Goal: Transaction & Acquisition: Purchase product/service

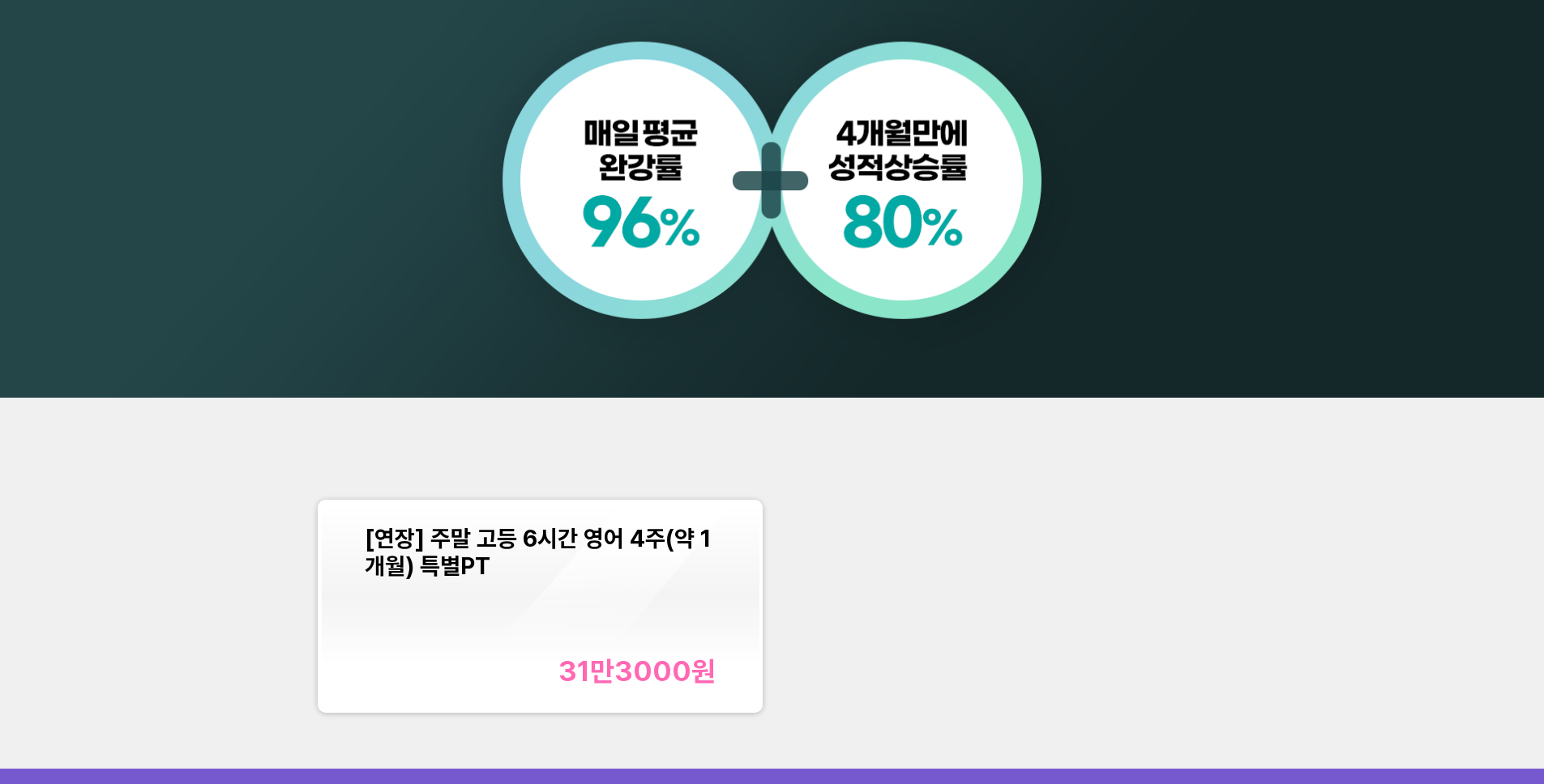
scroll to position [1683, 0]
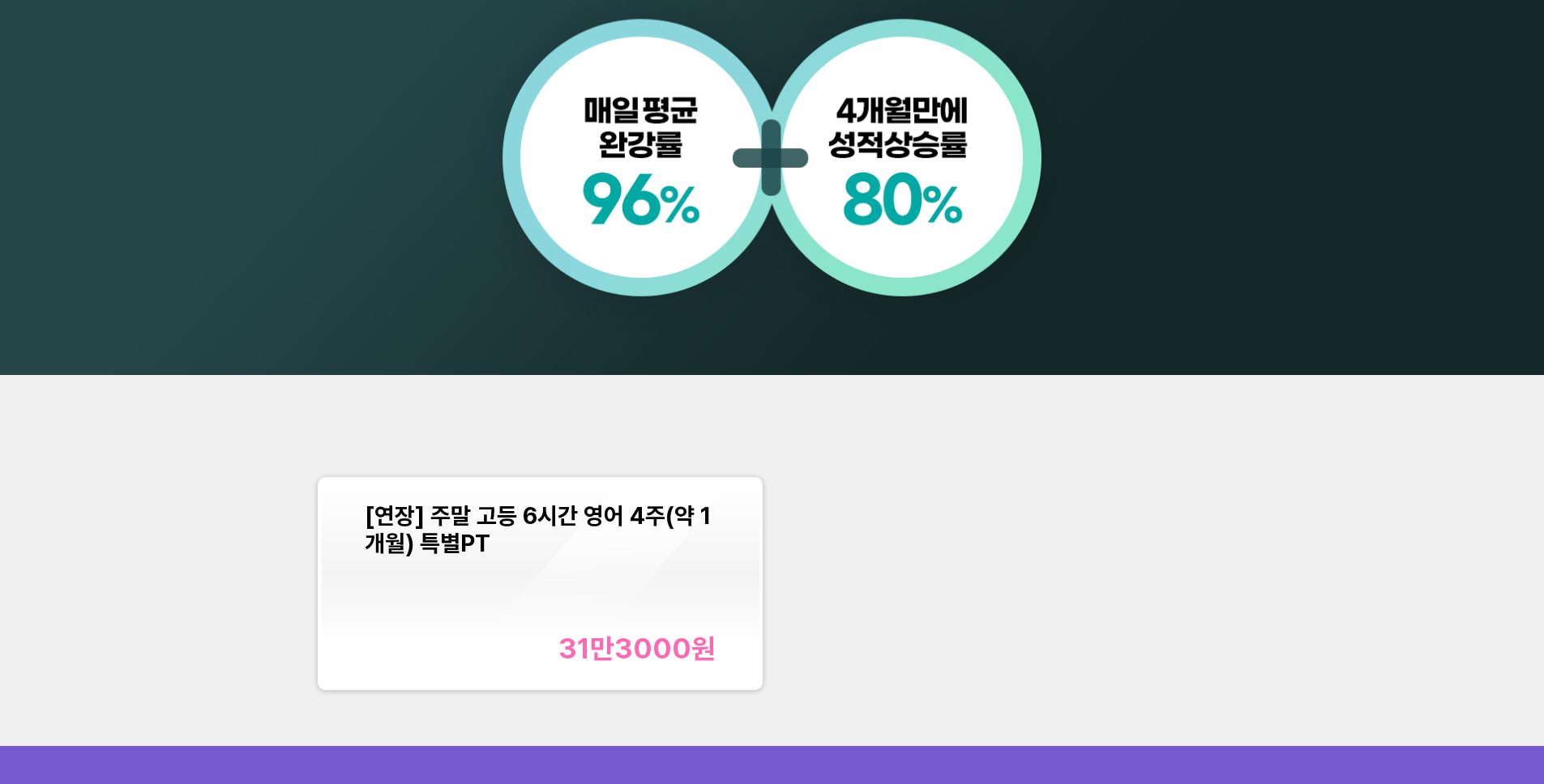
click at [1084, 379] on div "[연장] 주말 고등 6시간 영어 4주(약 1개월) 특별PT 31만3000 원" at bounding box center [772, 560] width 1544 height 371
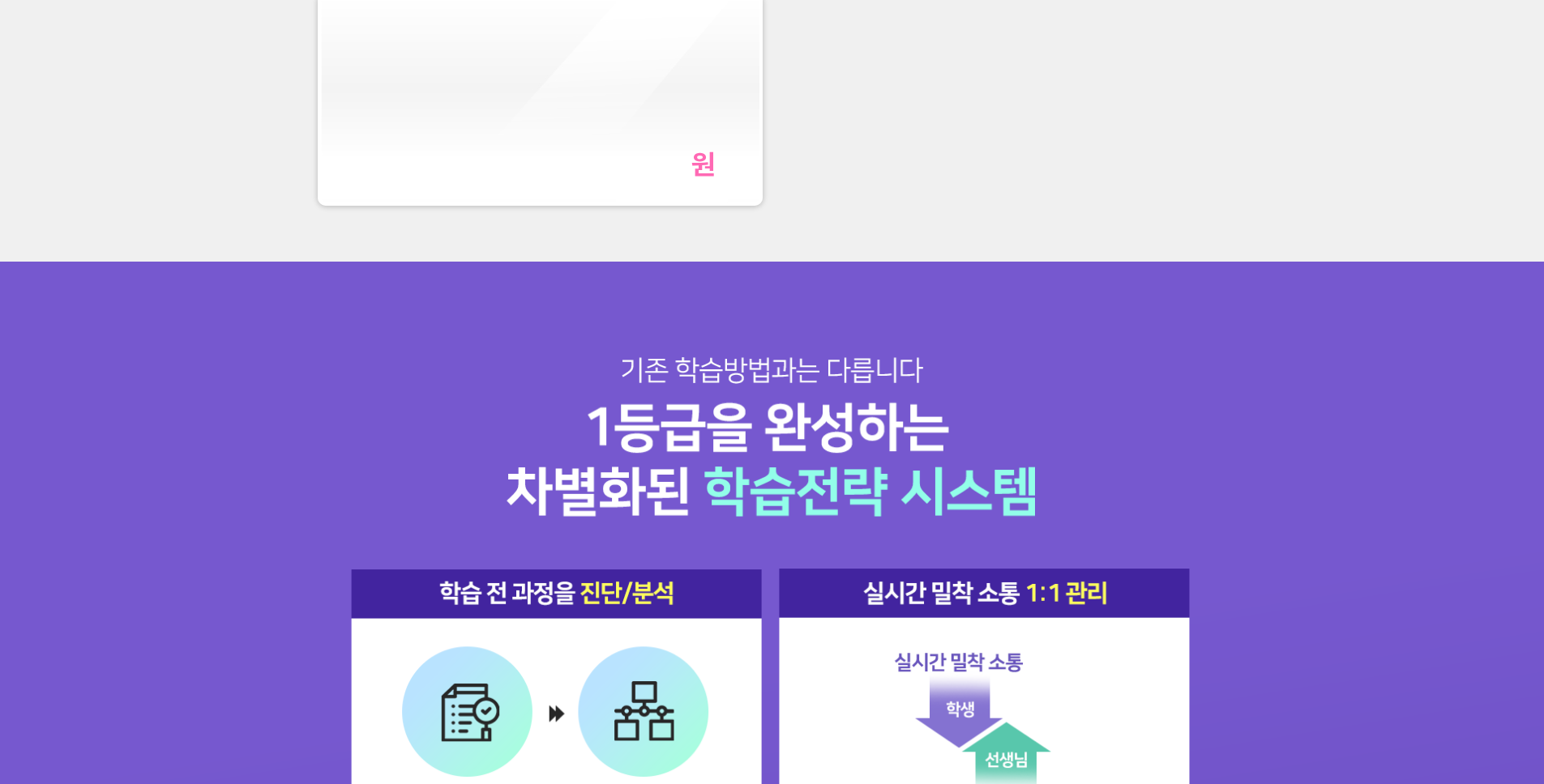
scroll to position [1651, 0]
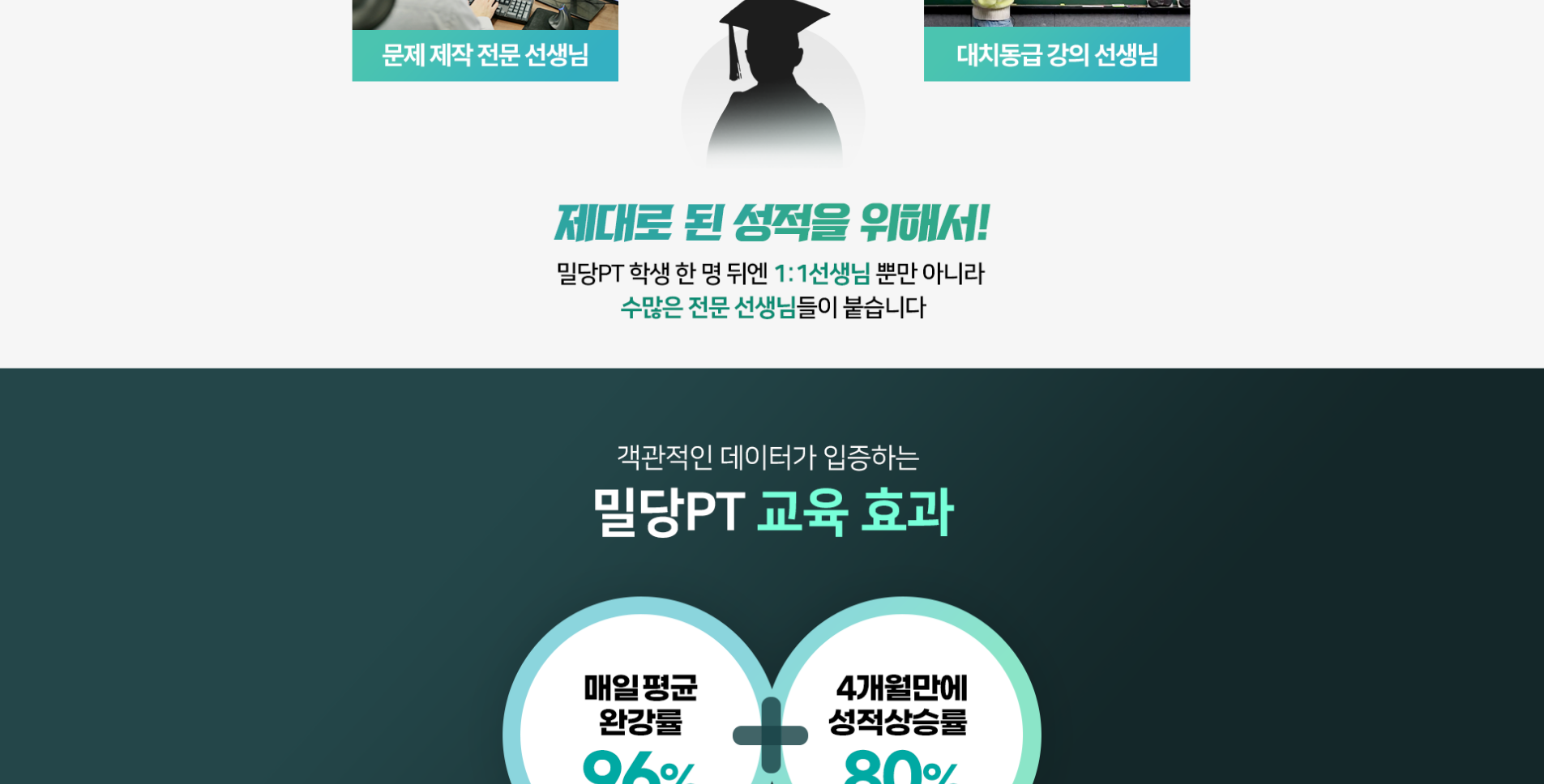
scroll to position [334, 0]
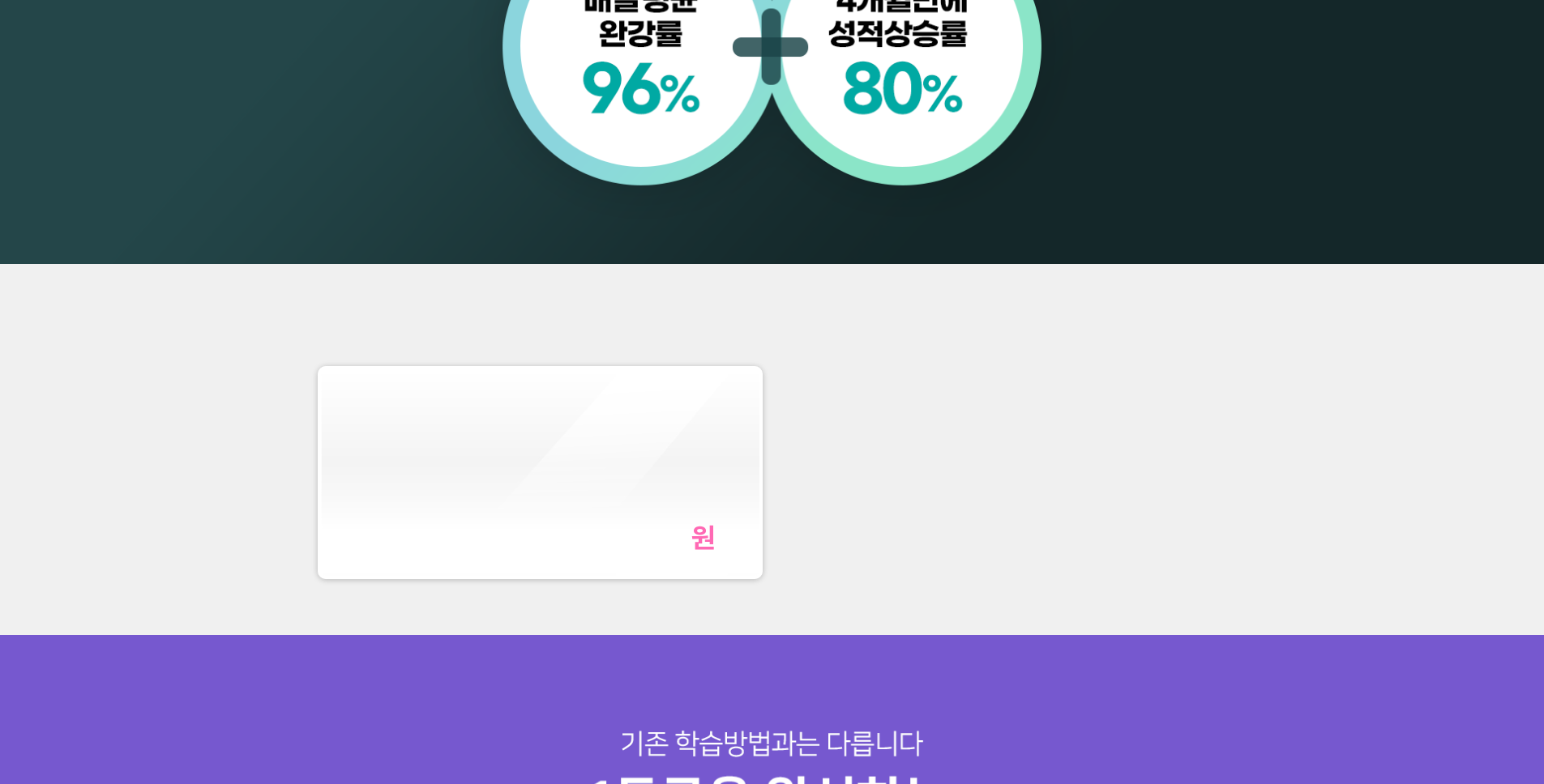
scroll to position [2147, 0]
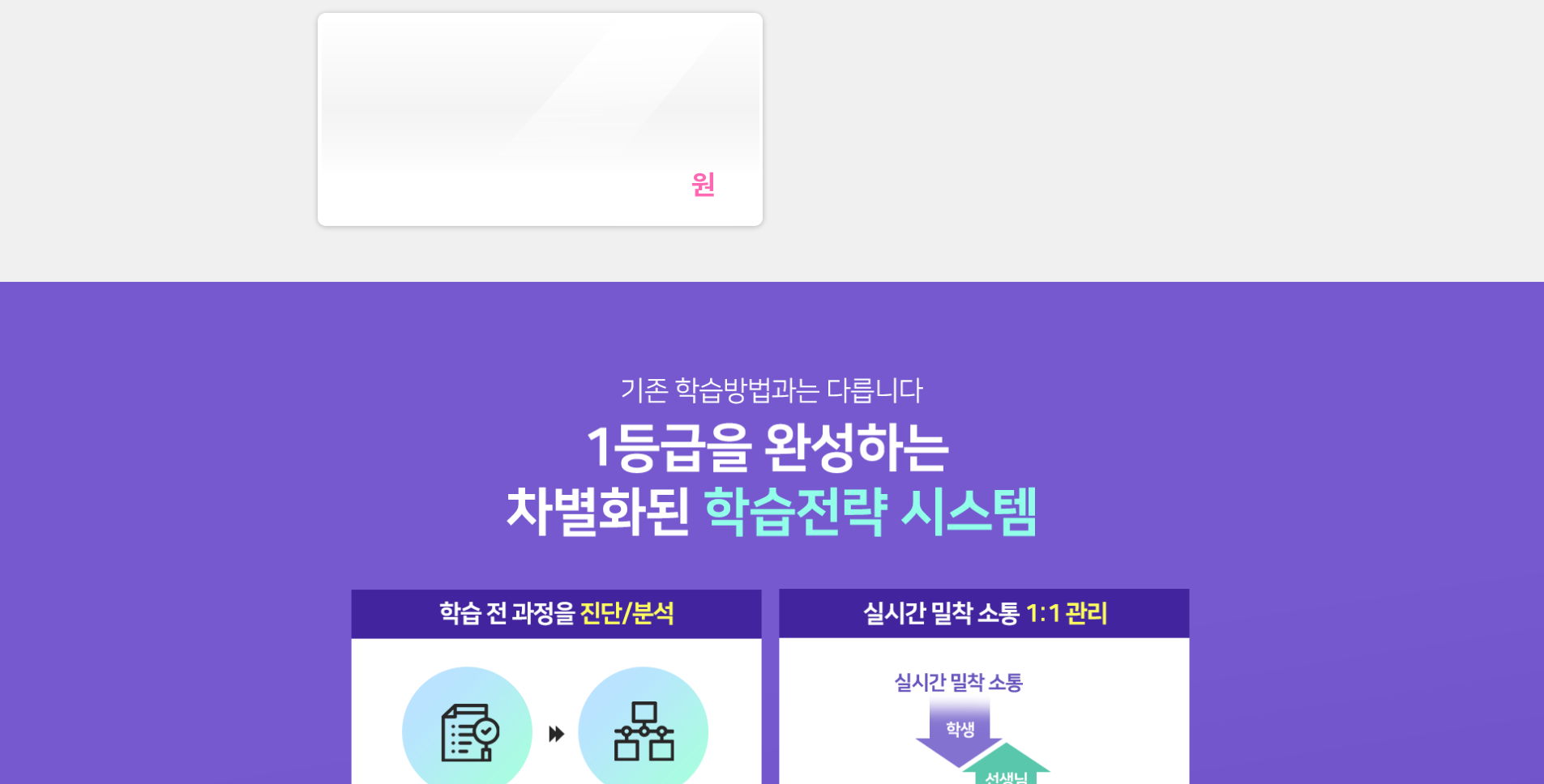
click at [1243, 196] on div "원" at bounding box center [772, 96] width 1544 height 371
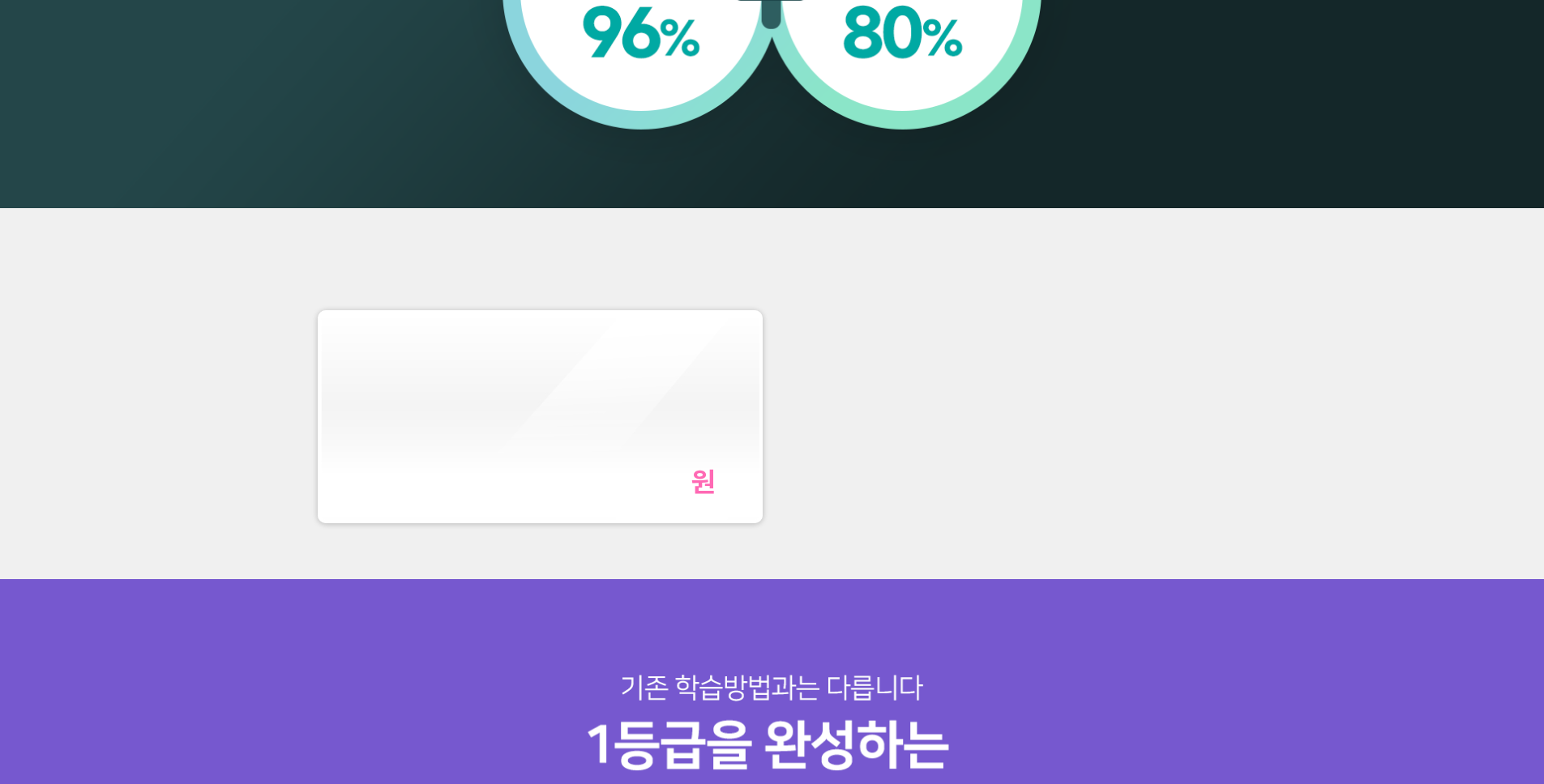
scroll to position [1835, 0]
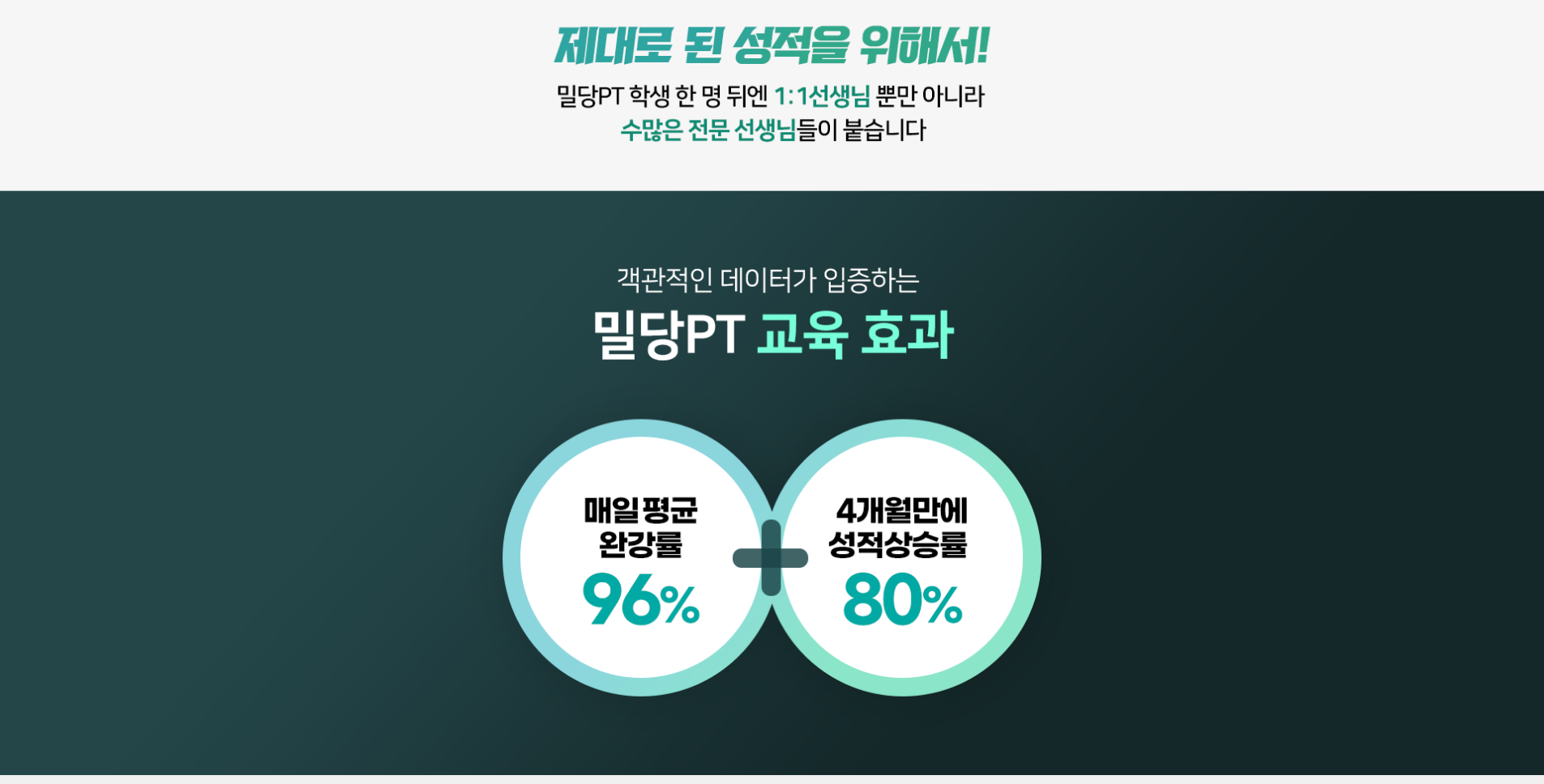
scroll to position [1974, 0]
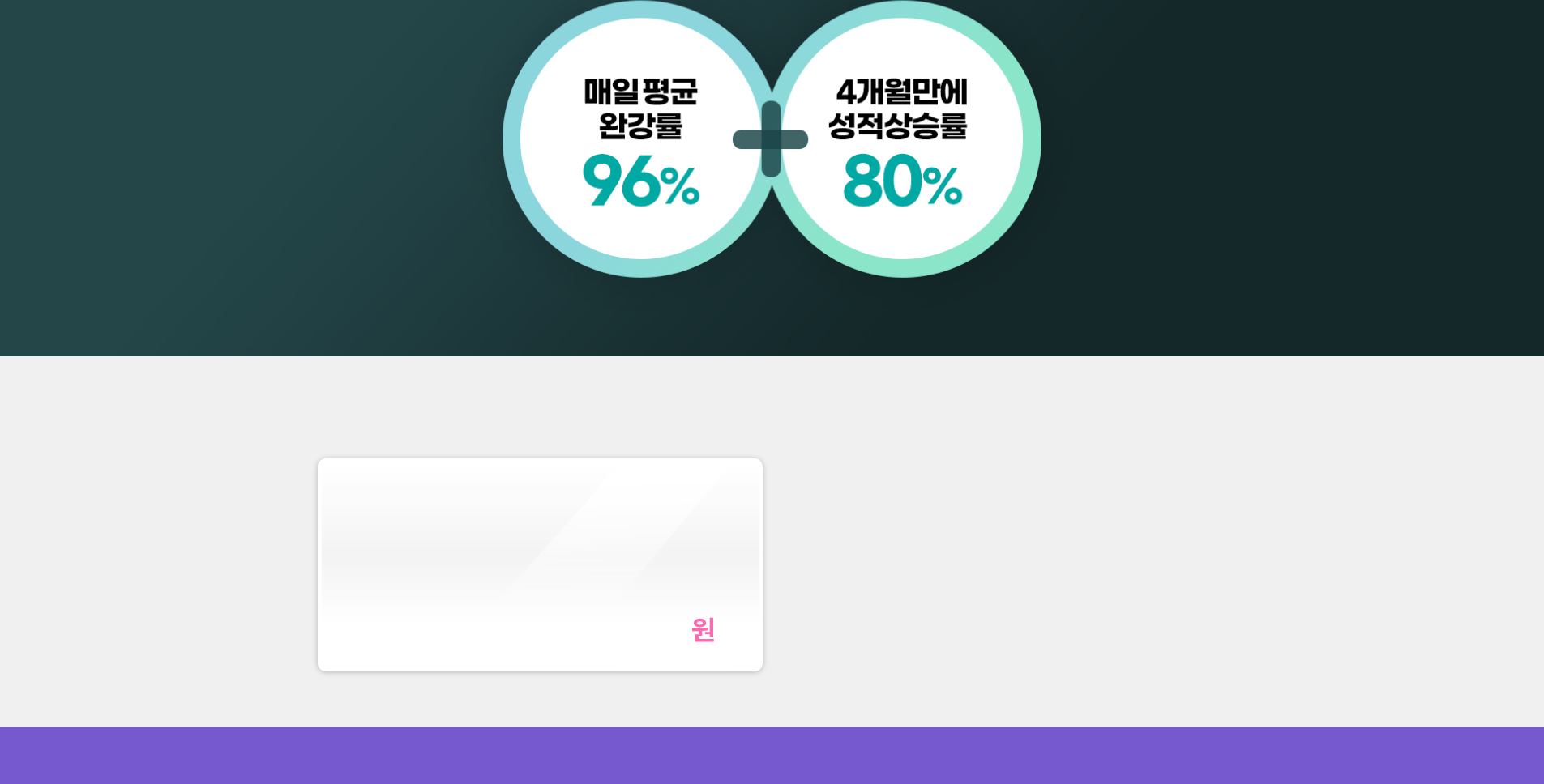
scroll to position [2376, 0]
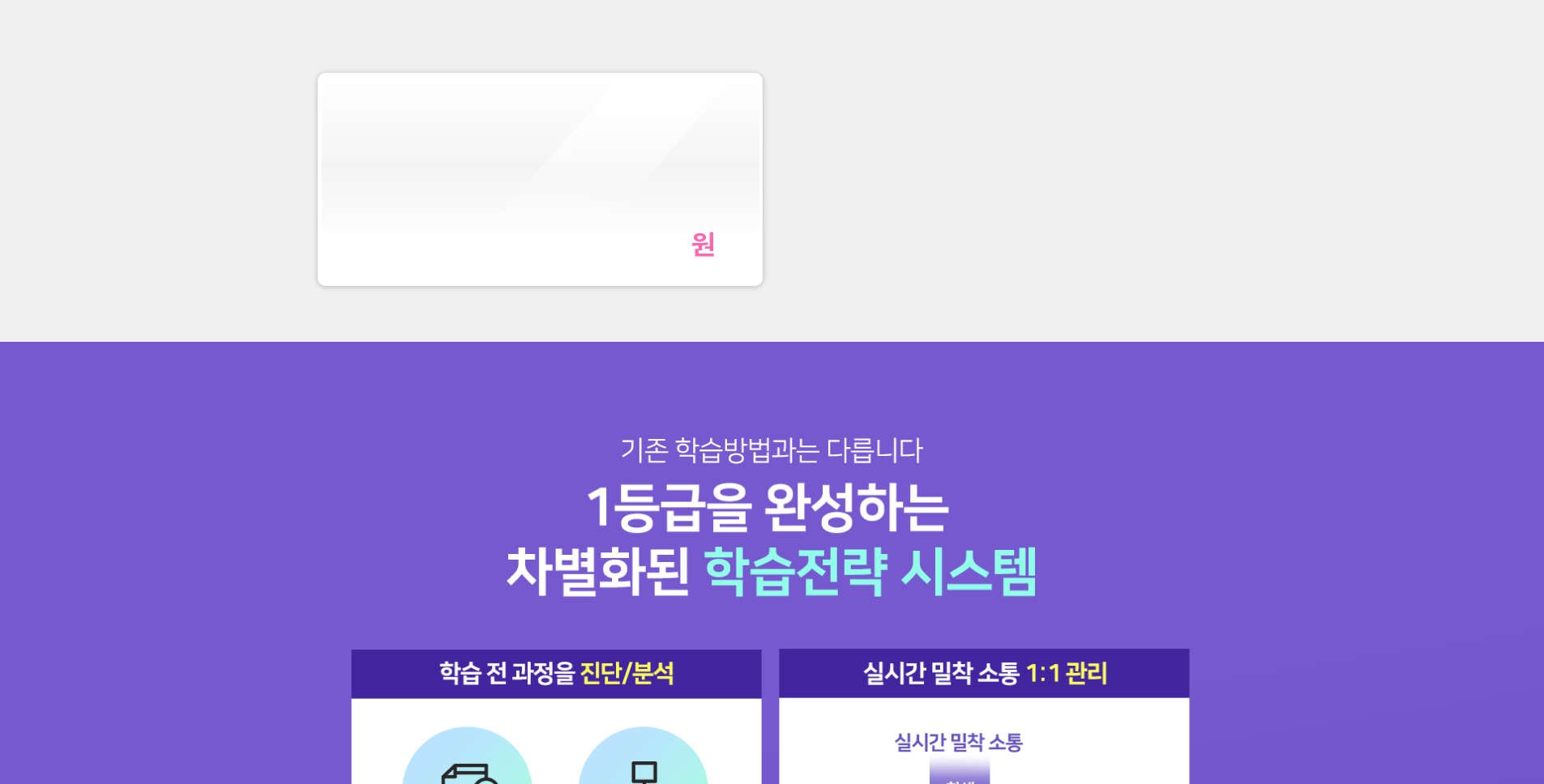
scroll to position [1732, 0]
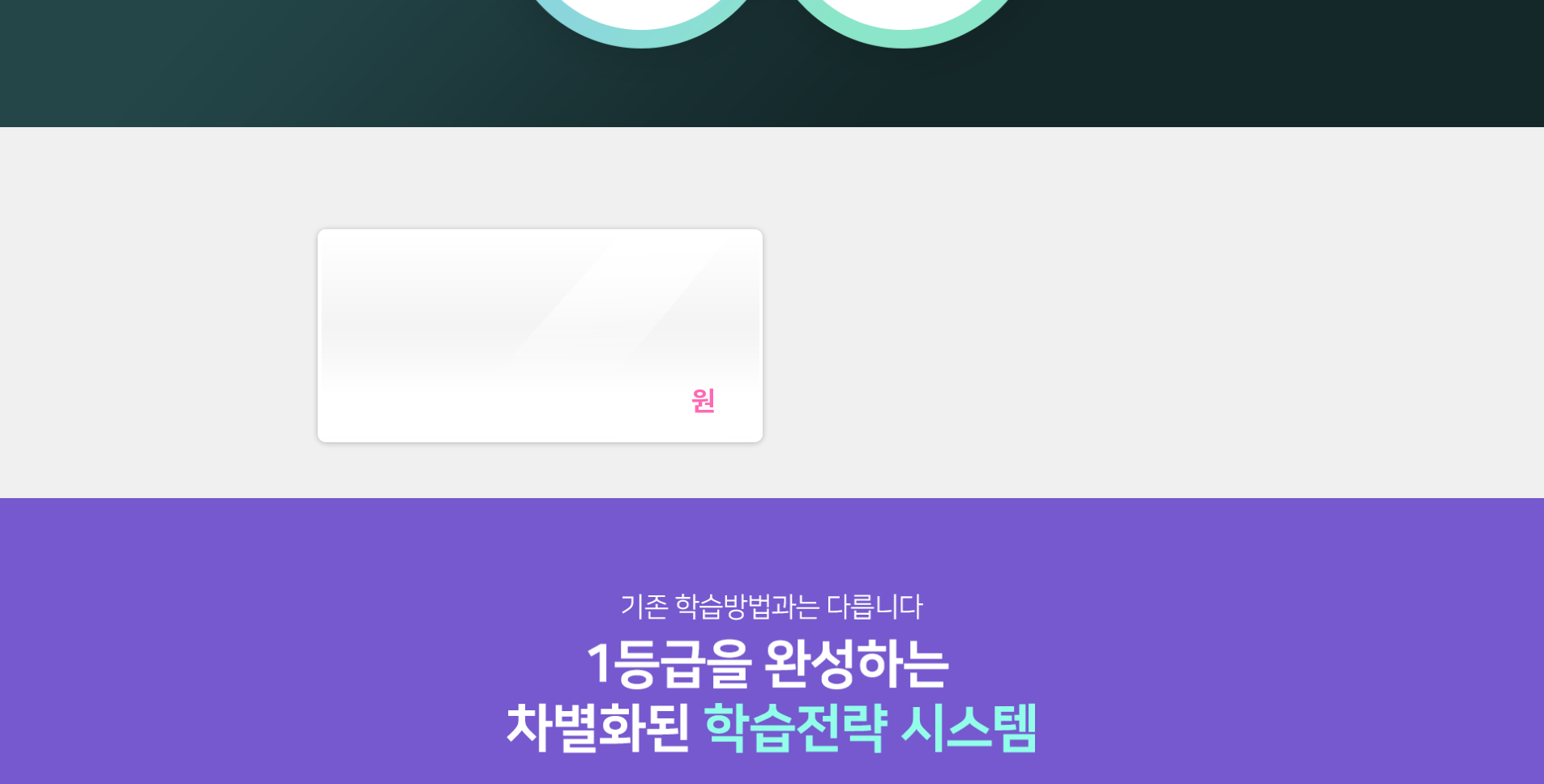
scroll to position [1455, 0]
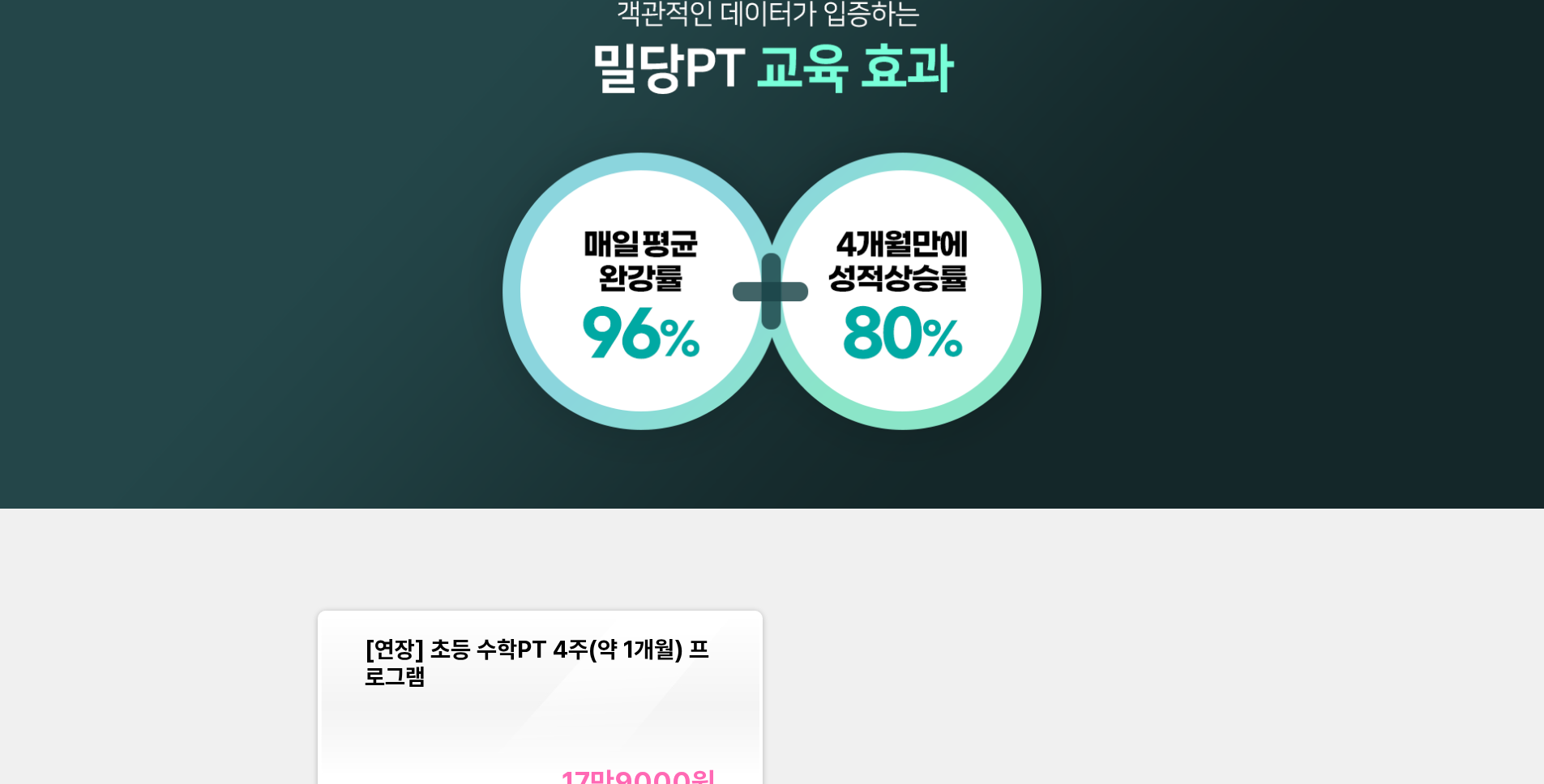
scroll to position [2101, 0]
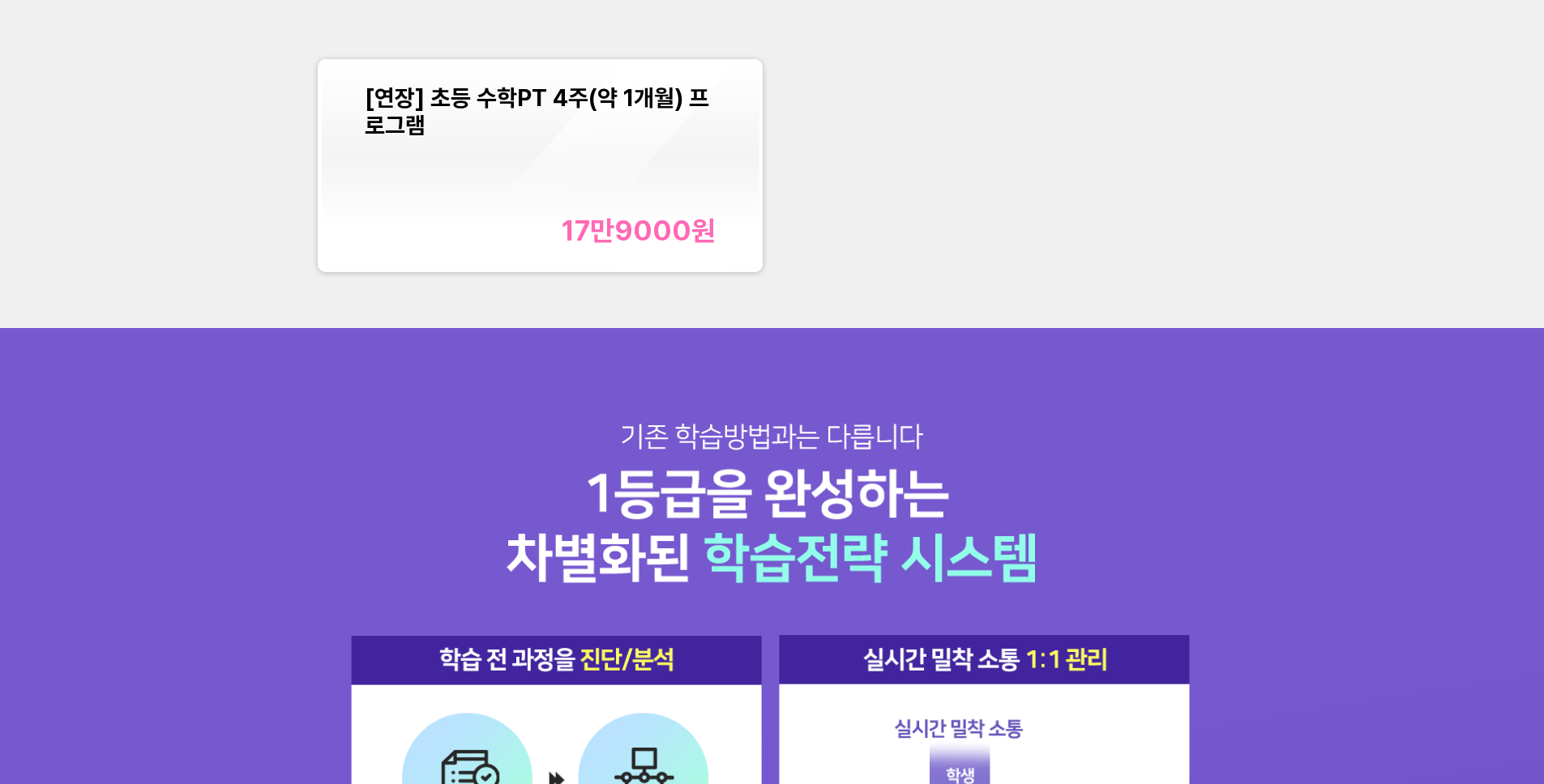
click at [1005, 266] on div "[연장] 초등 수학PT 4주(약 1개월) 프로그램 17만9000 원" at bounding box center [772, 166] width 926 height 233
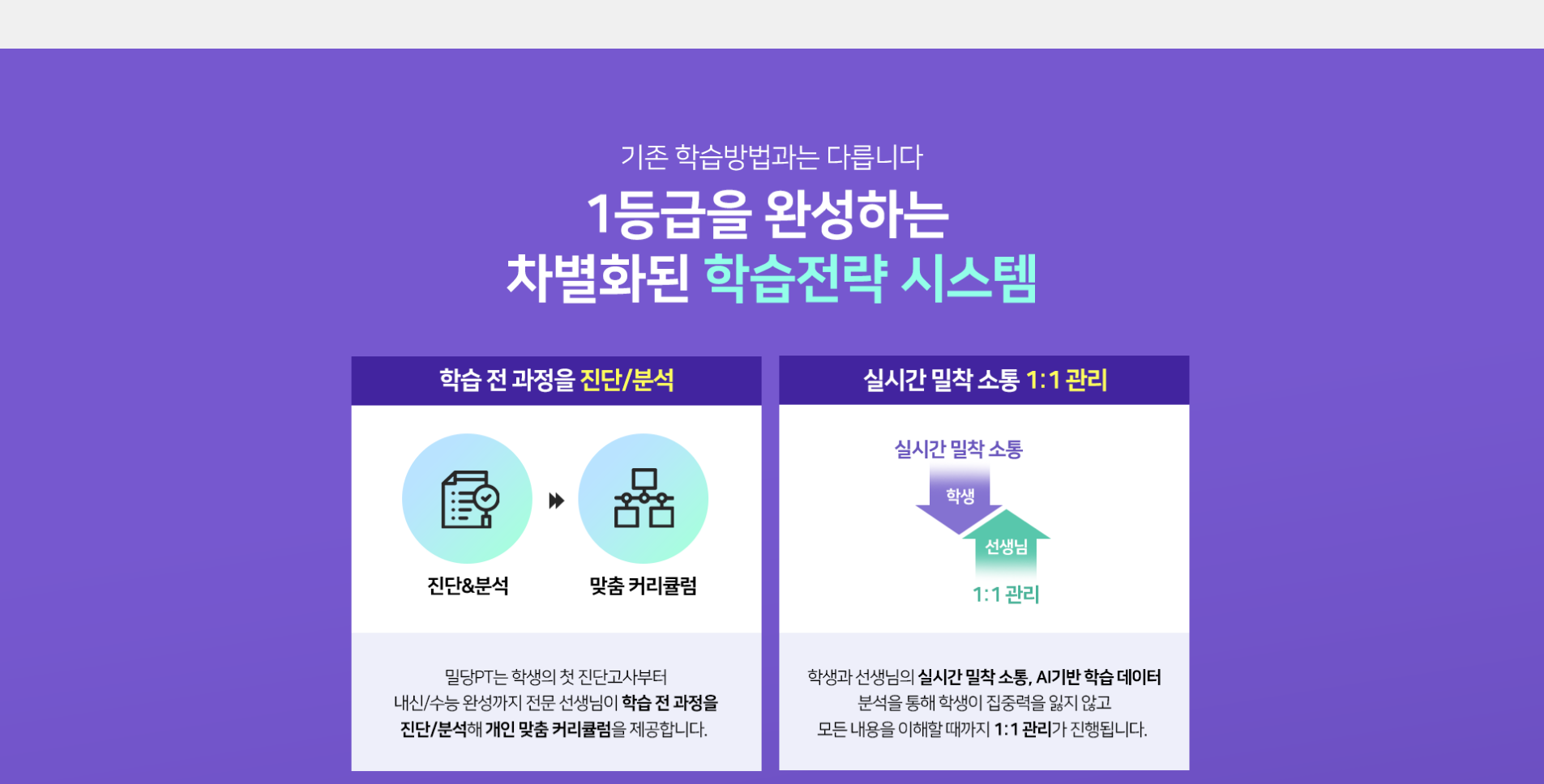
scroll to position [1824, 0]
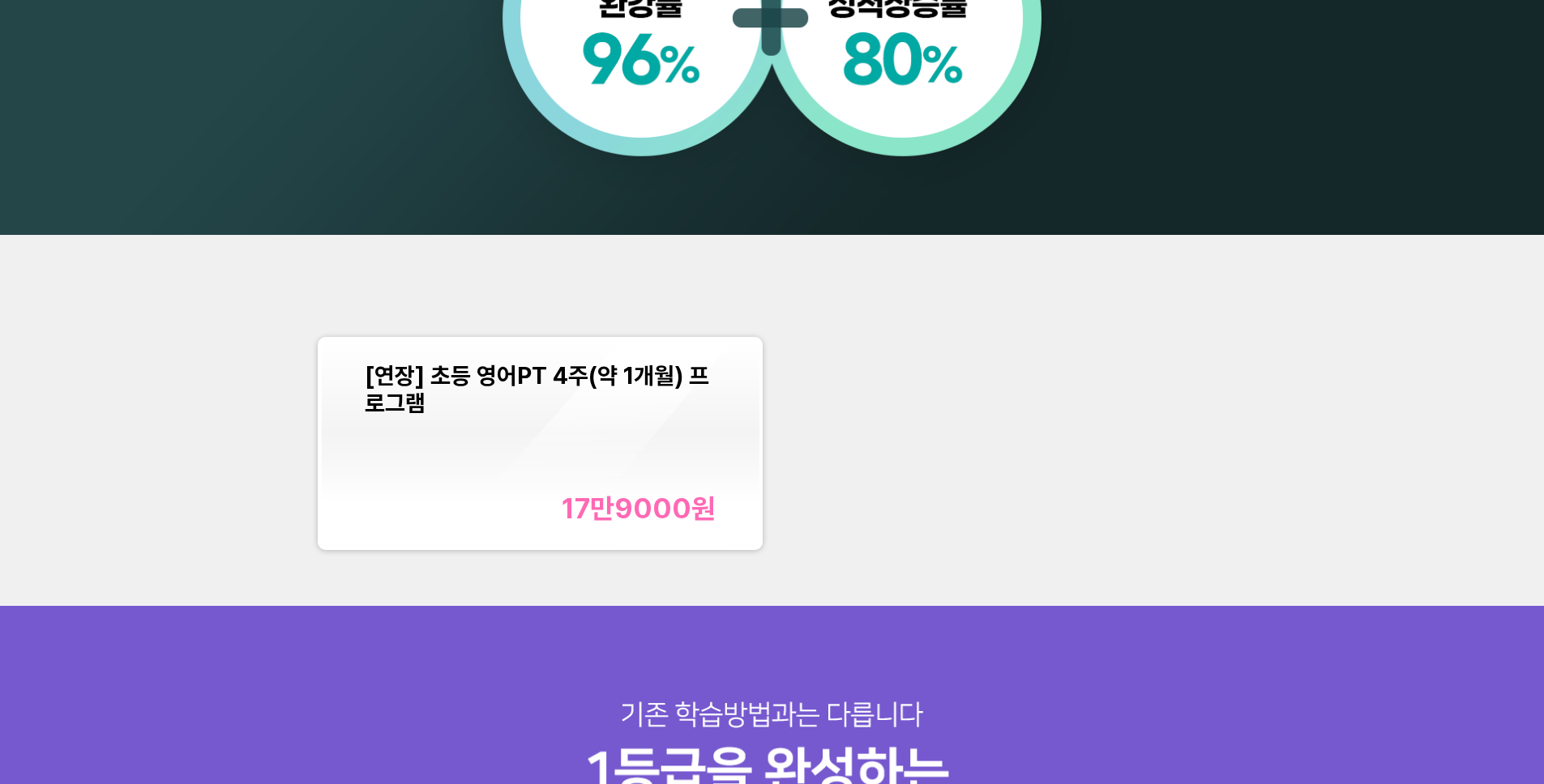
click at [1016, 413] on div "[연장] 초등 영어PT 4주(약 1개월) 프로그램 17만9000 원" at bounding box center [772, 444] width 926 height 233
